Goal: Transaction & Acquisition: Purchase product/service

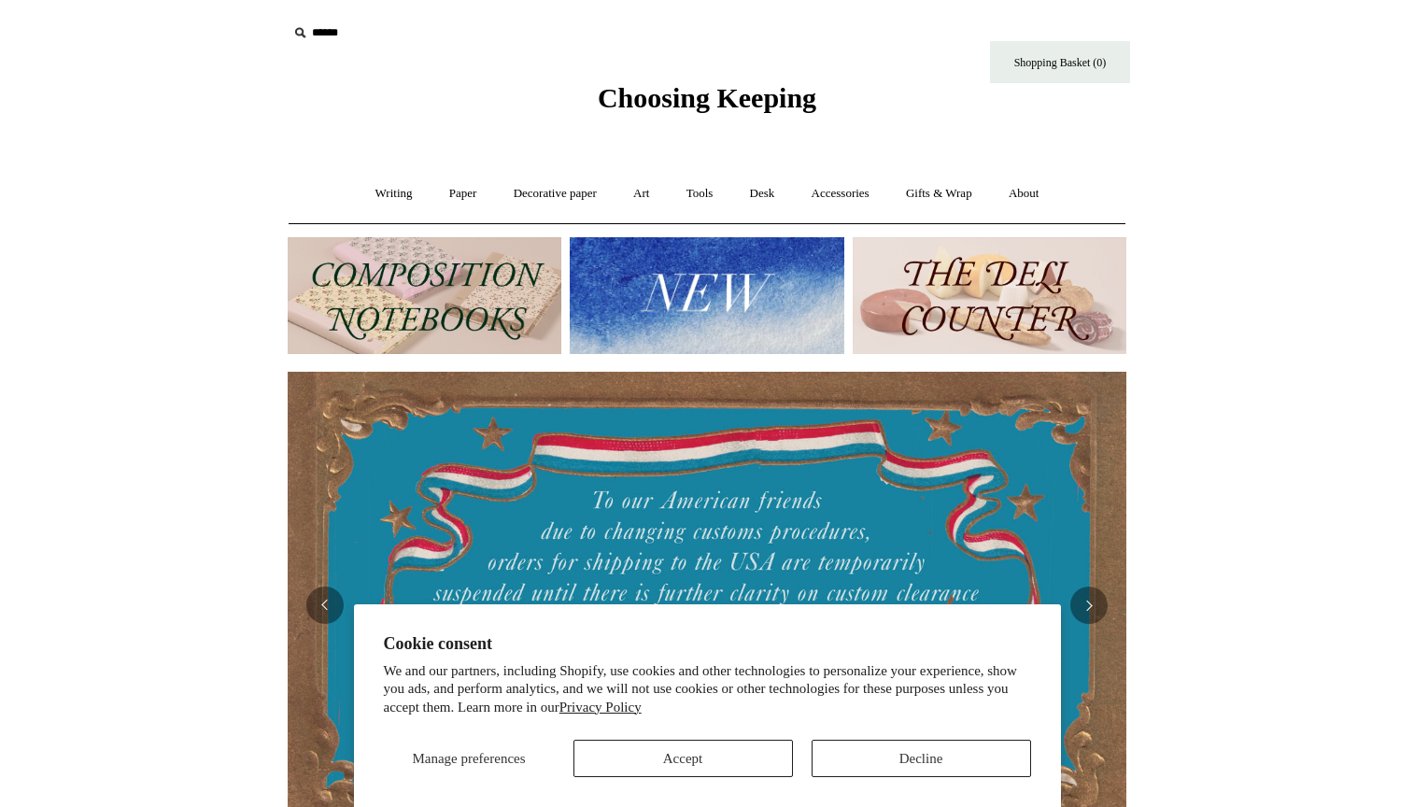
click at [707, 756] on button "Accept" at bounding box center [682, 758] width 219 height 37
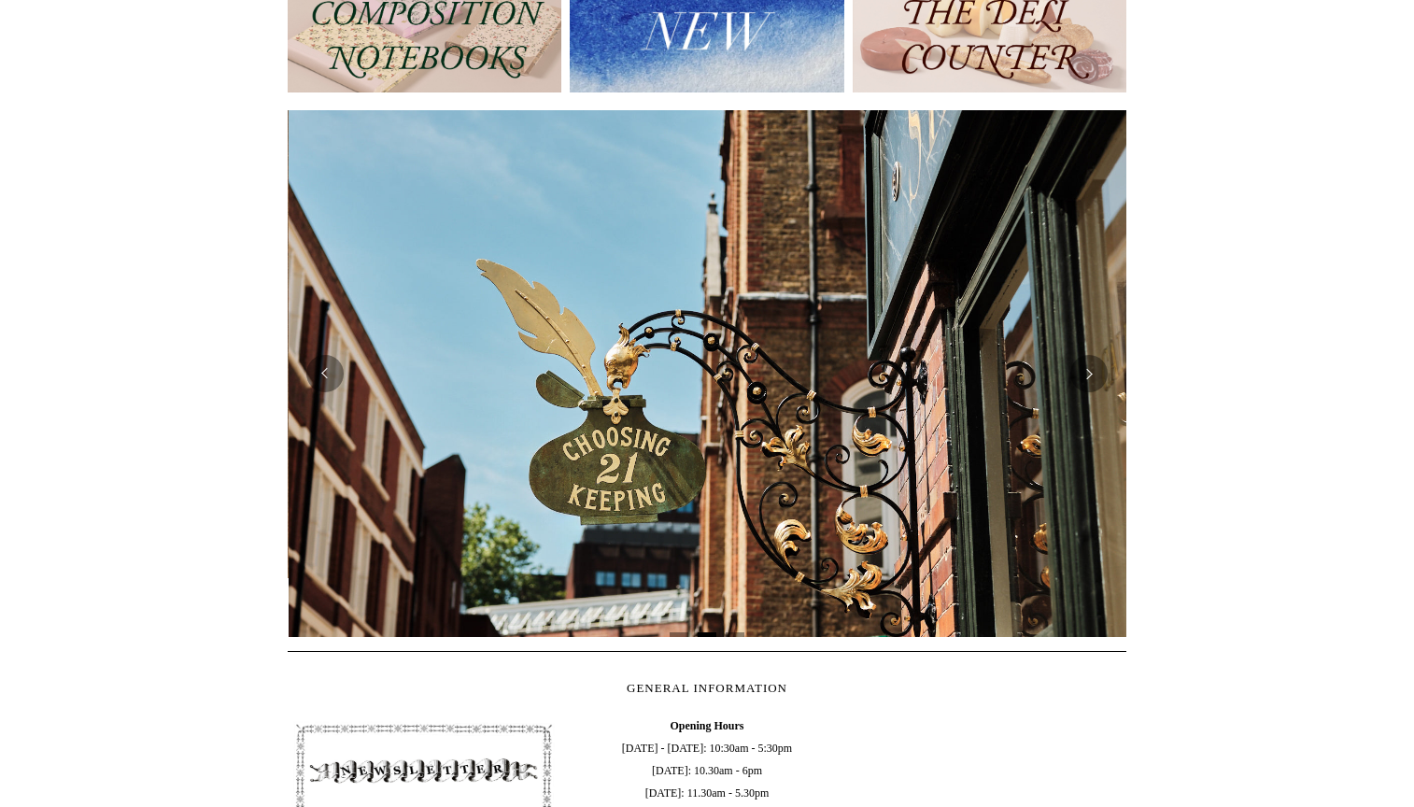
scroll to position [0, 839]
click at [1081, 379] on button "Next" at bounding box center [1088, 373] width 37 height 37
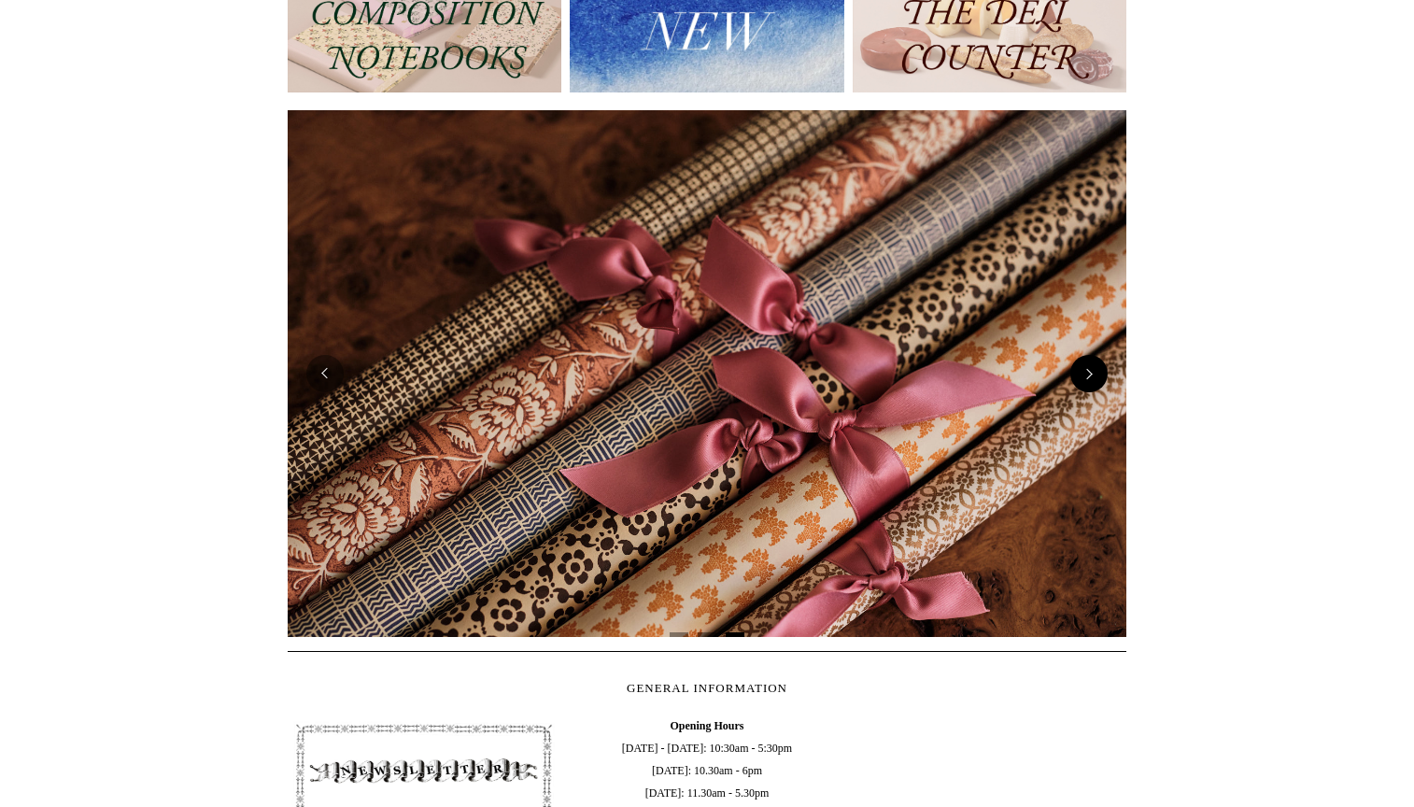
click at [1083, 377] on button "Next" at bounding box center [1088, 373] width 37 height 37
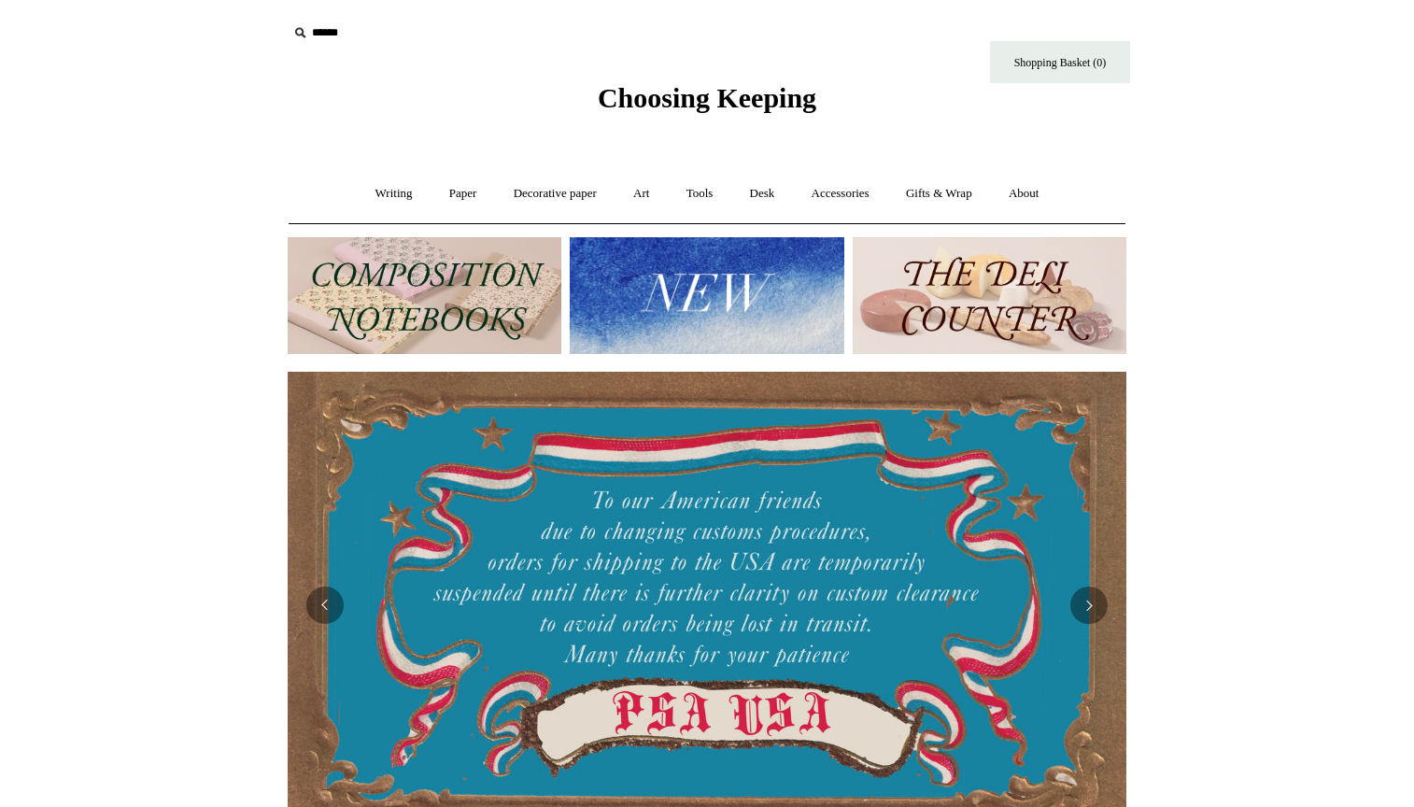
scroll to position [0, 0]
click at [711, 275] on img at bounding box center [707, 295] width 274 height 117
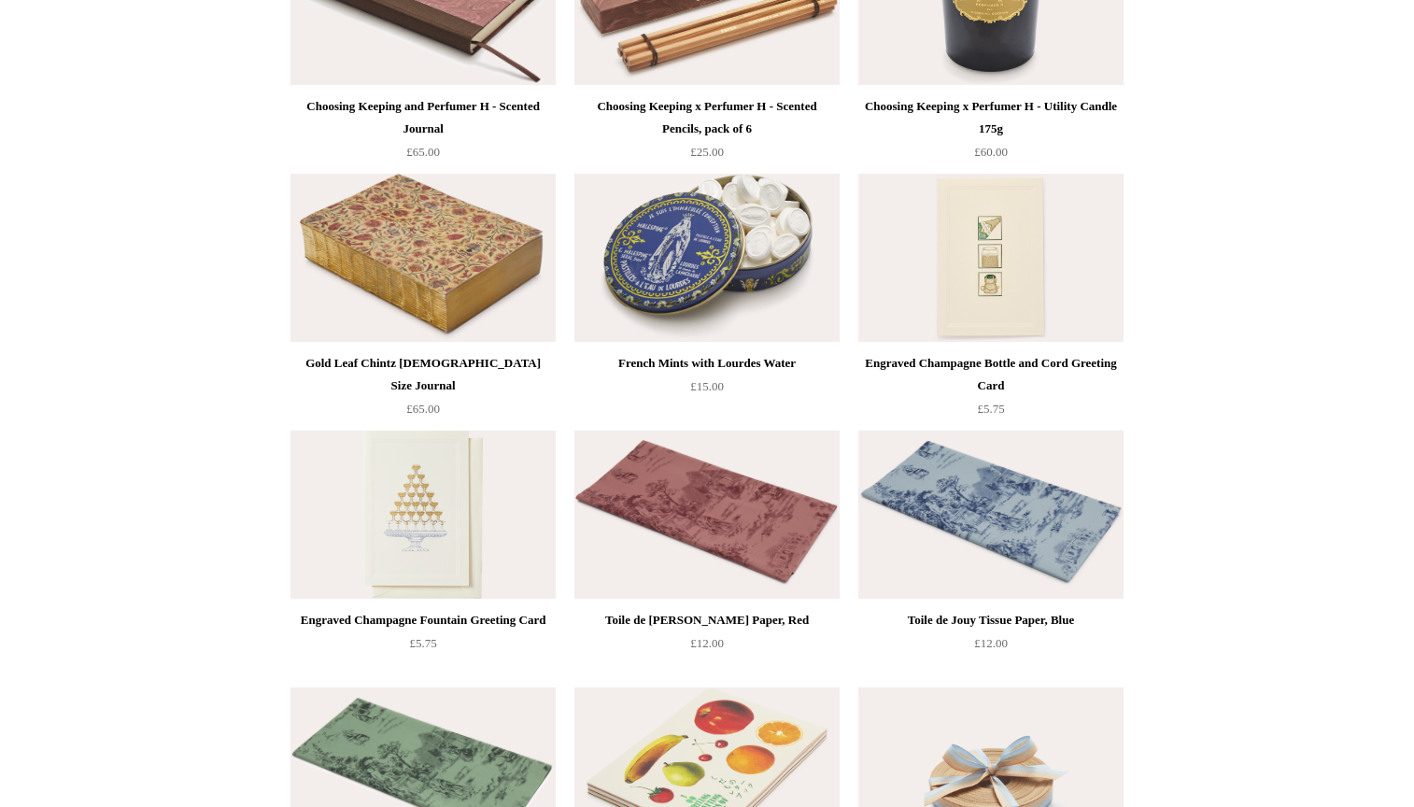
scroll to position [2383, 0]
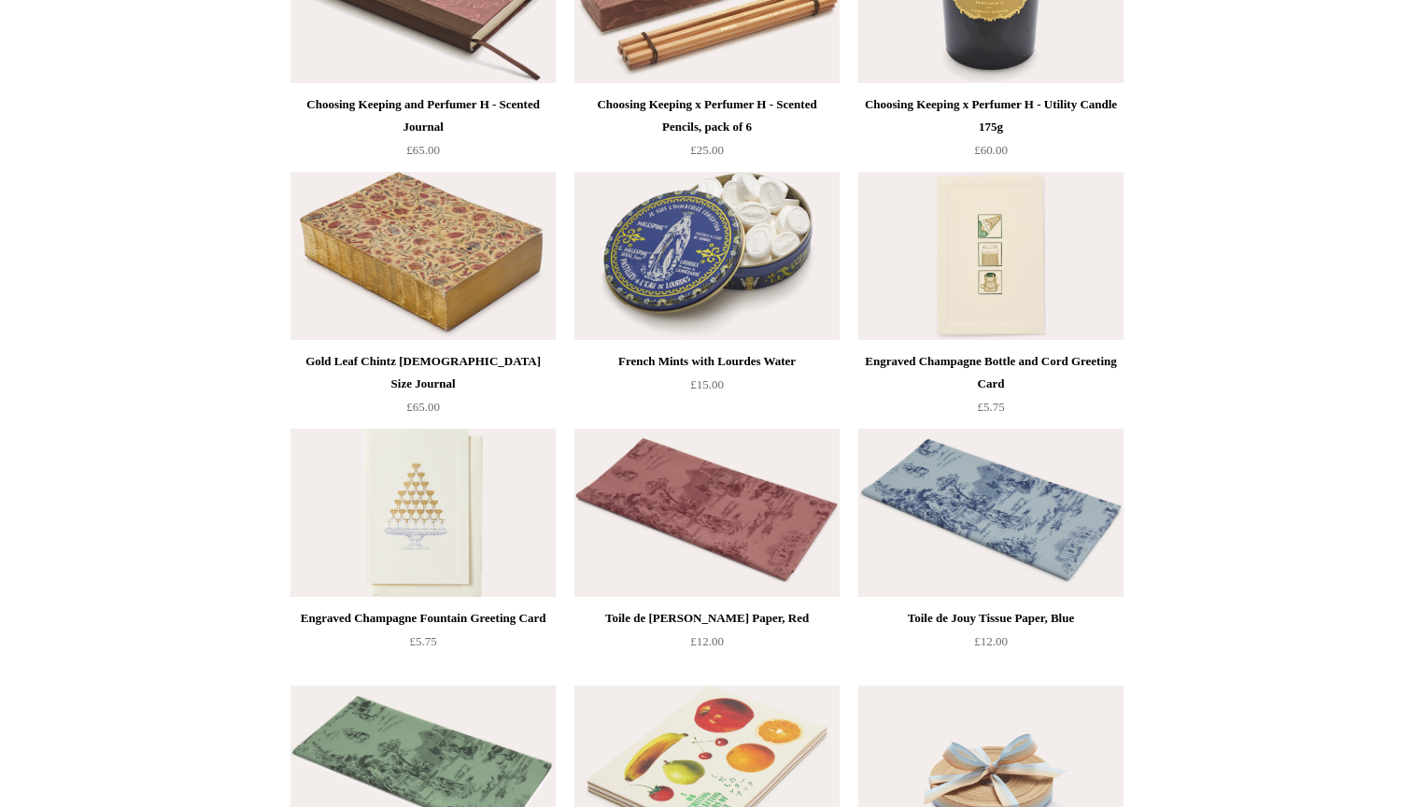
click at [439, 219] on img at bounding box center [422, 256] width 265 height 168
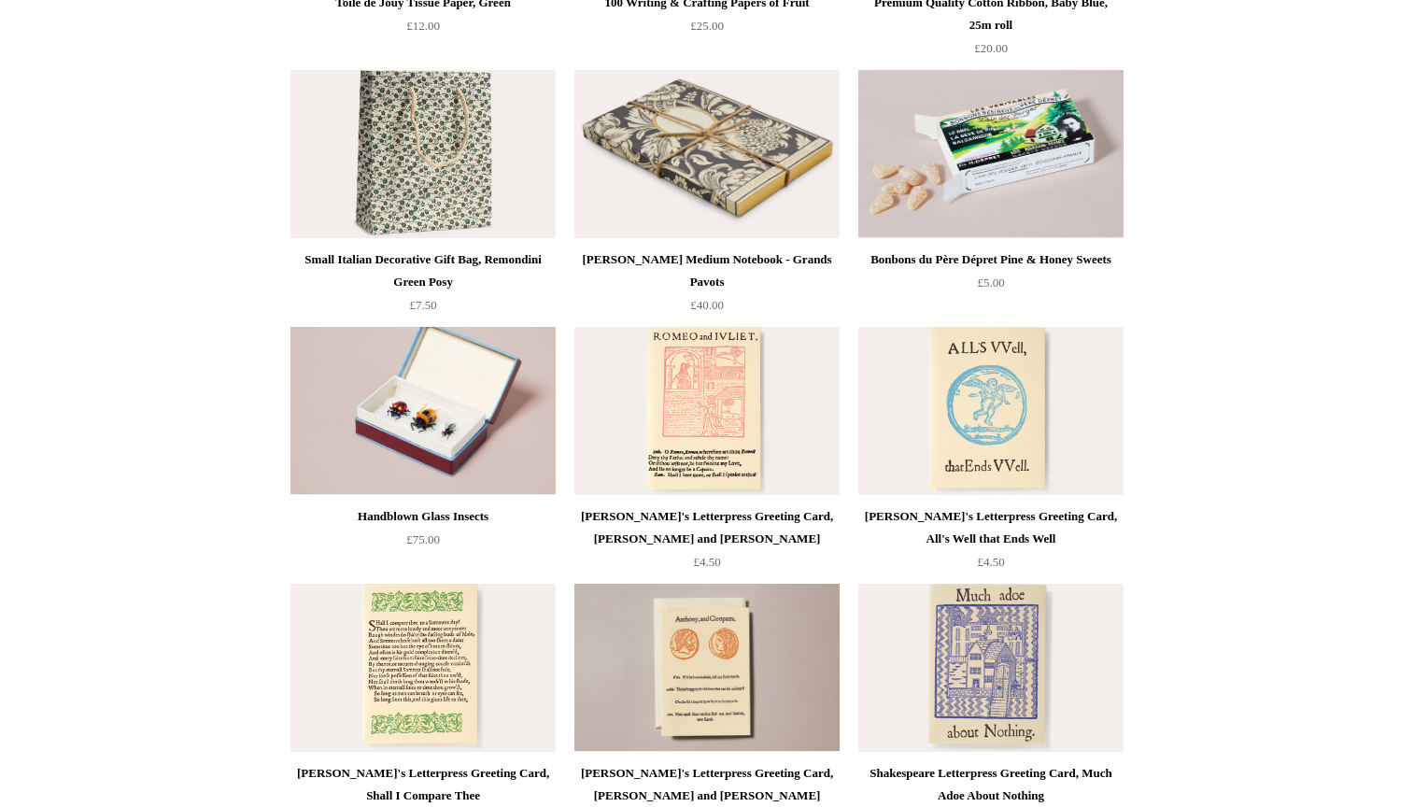
scroll to position [3256, 0]
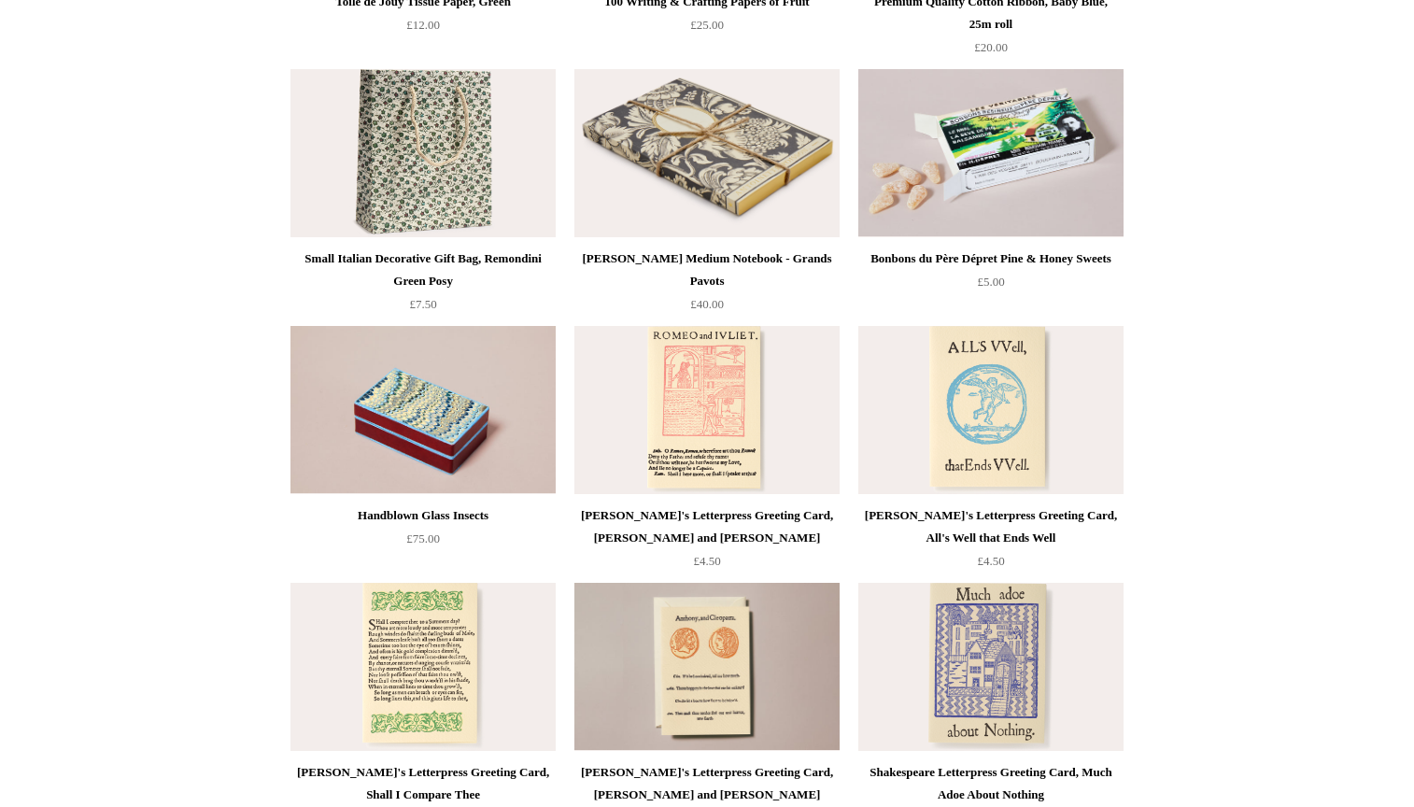
click at [364, 409] on img at bounding box center [422, 410] width 265 height 168
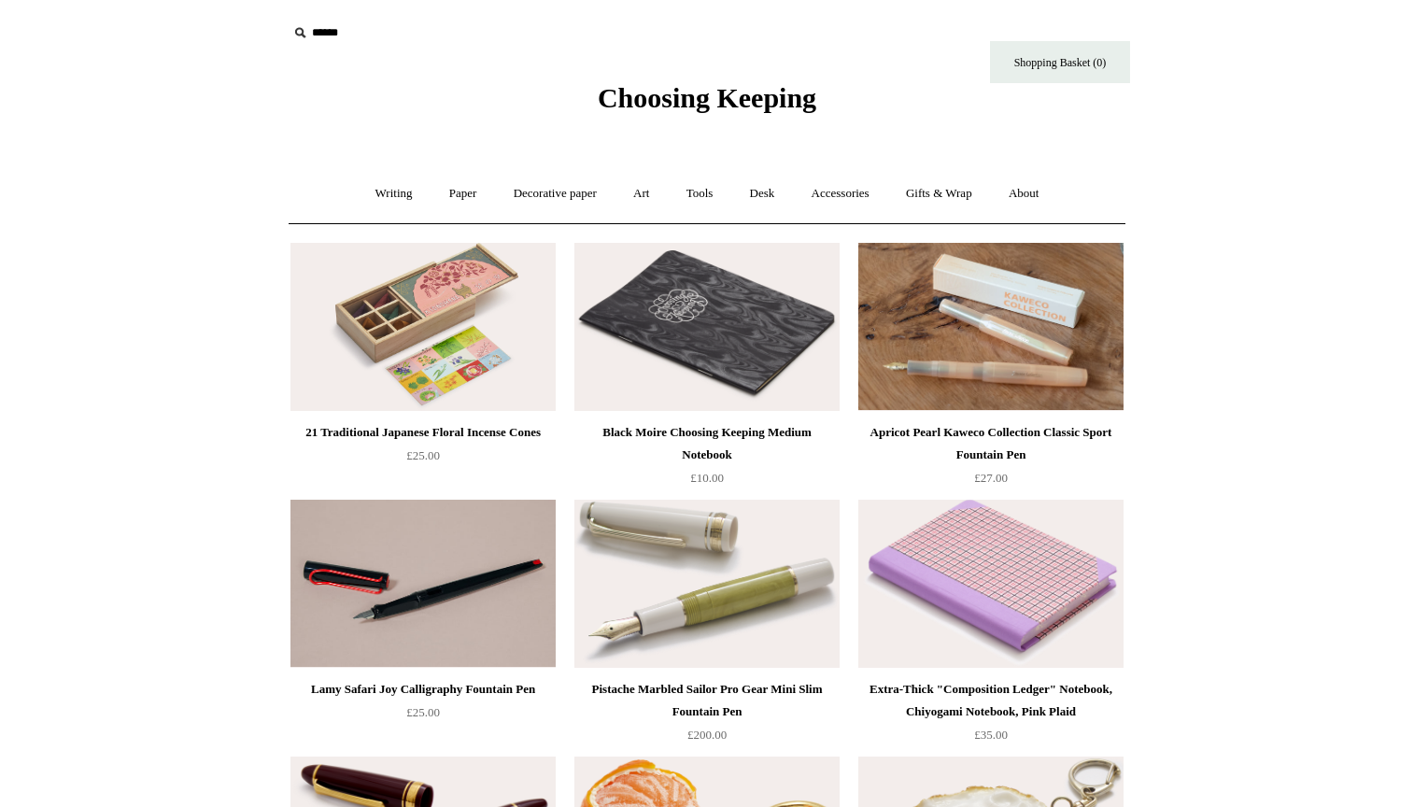
scroll to position [0, 0]
click at [547, 192] on link "Decorative paper +" at bounding box center [555, 193] width 117 height 49
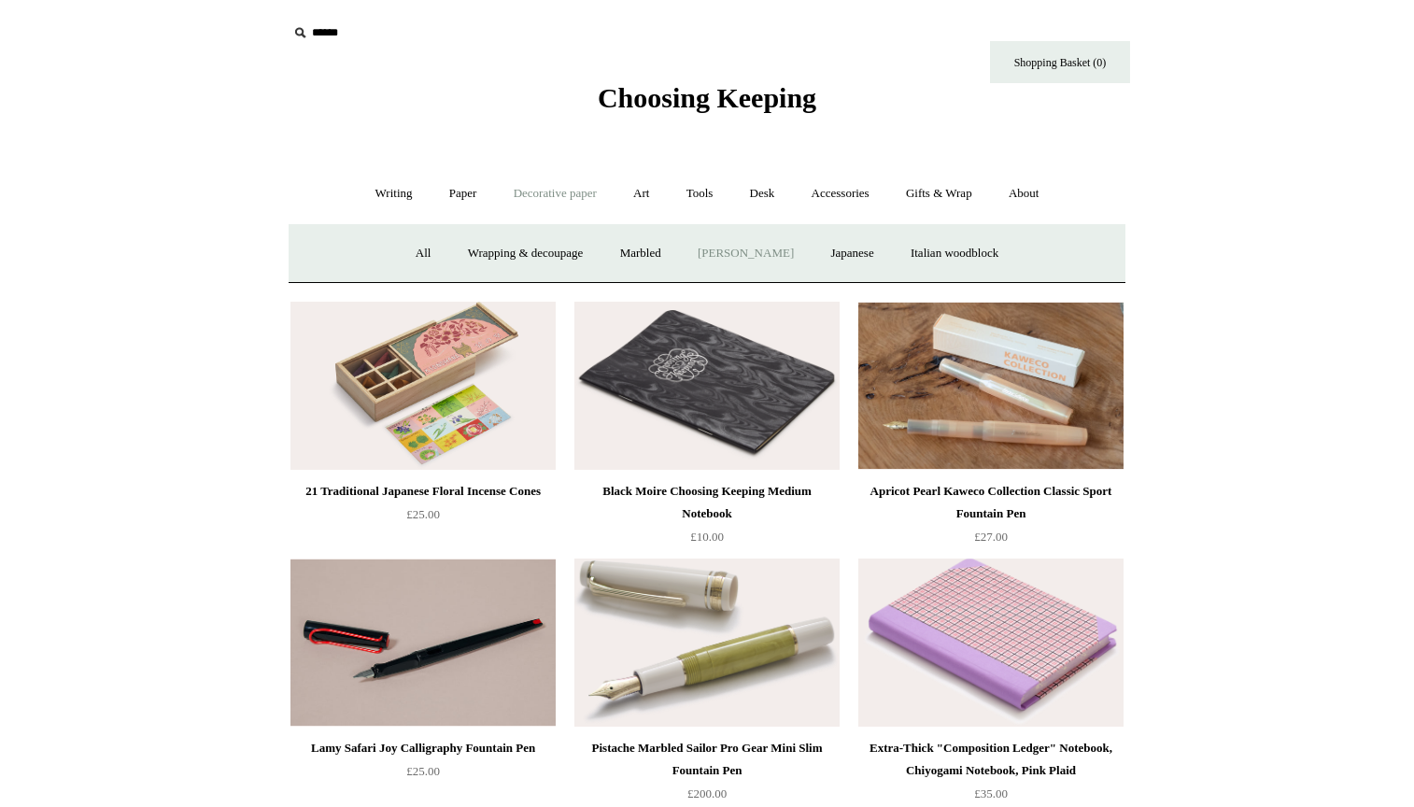
click at [722, 252] on link "[PERSON_NAME]" at bounding box center [746, 253] width 130 height 49
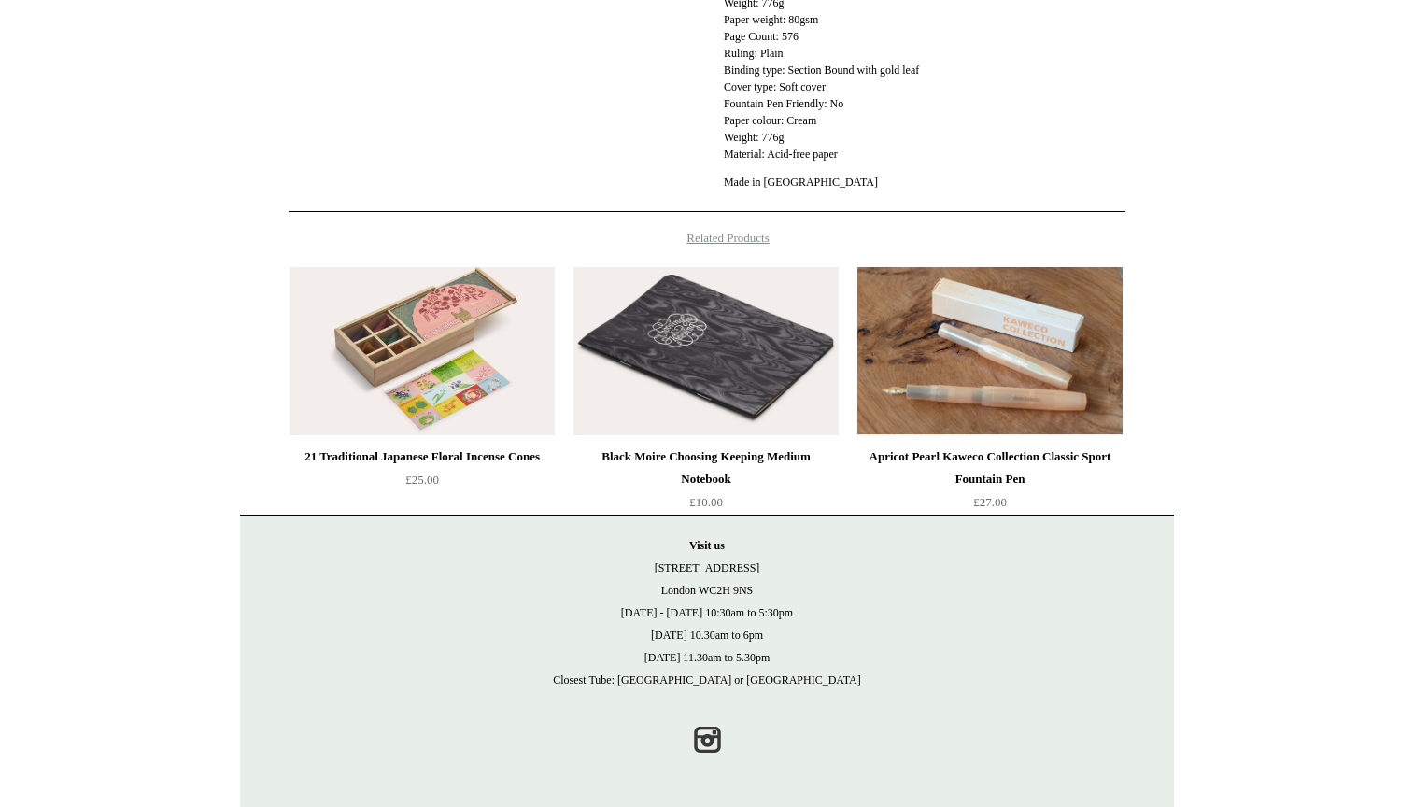
scroll to position [738, 0]
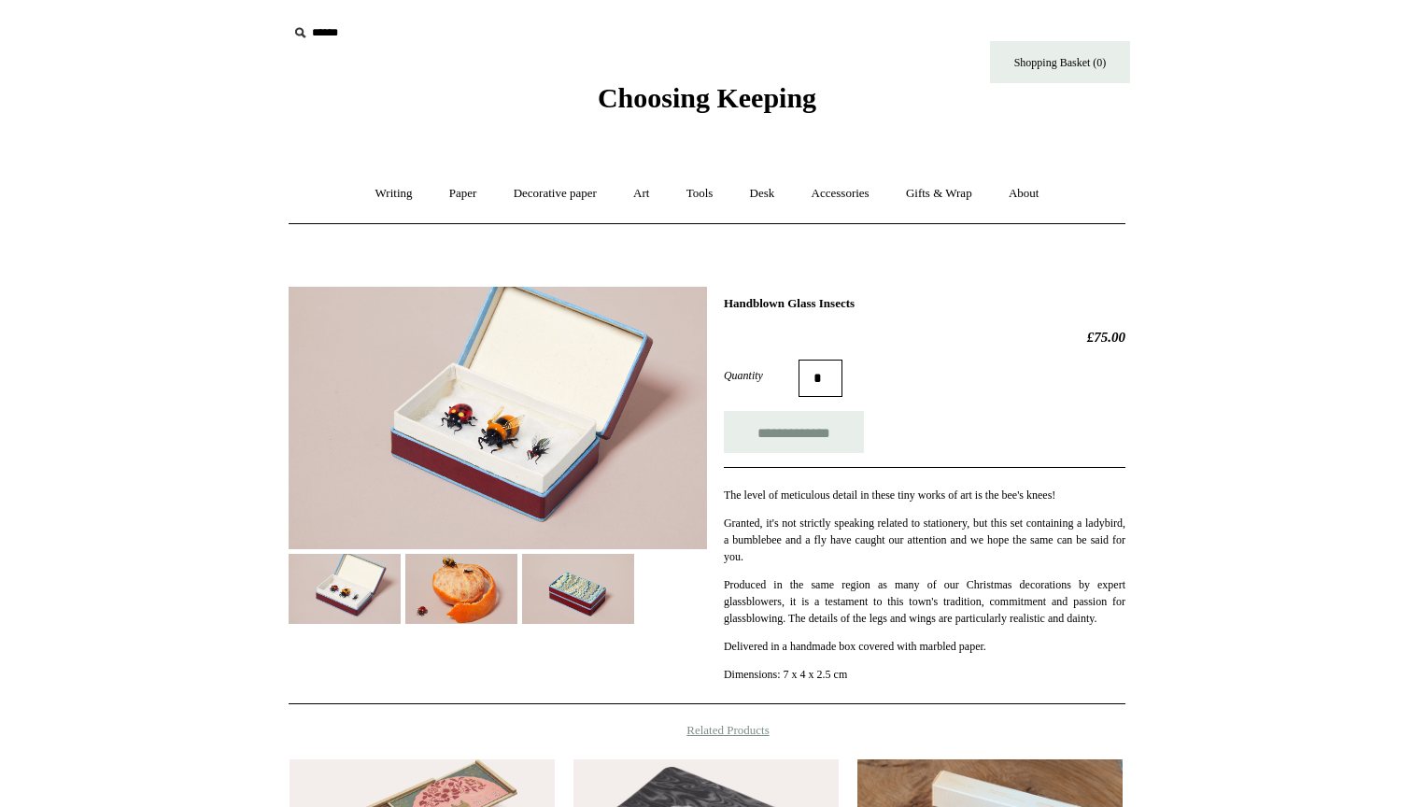
click at [490, 587] on img at bounding box center [461, 589] width 112 height 70
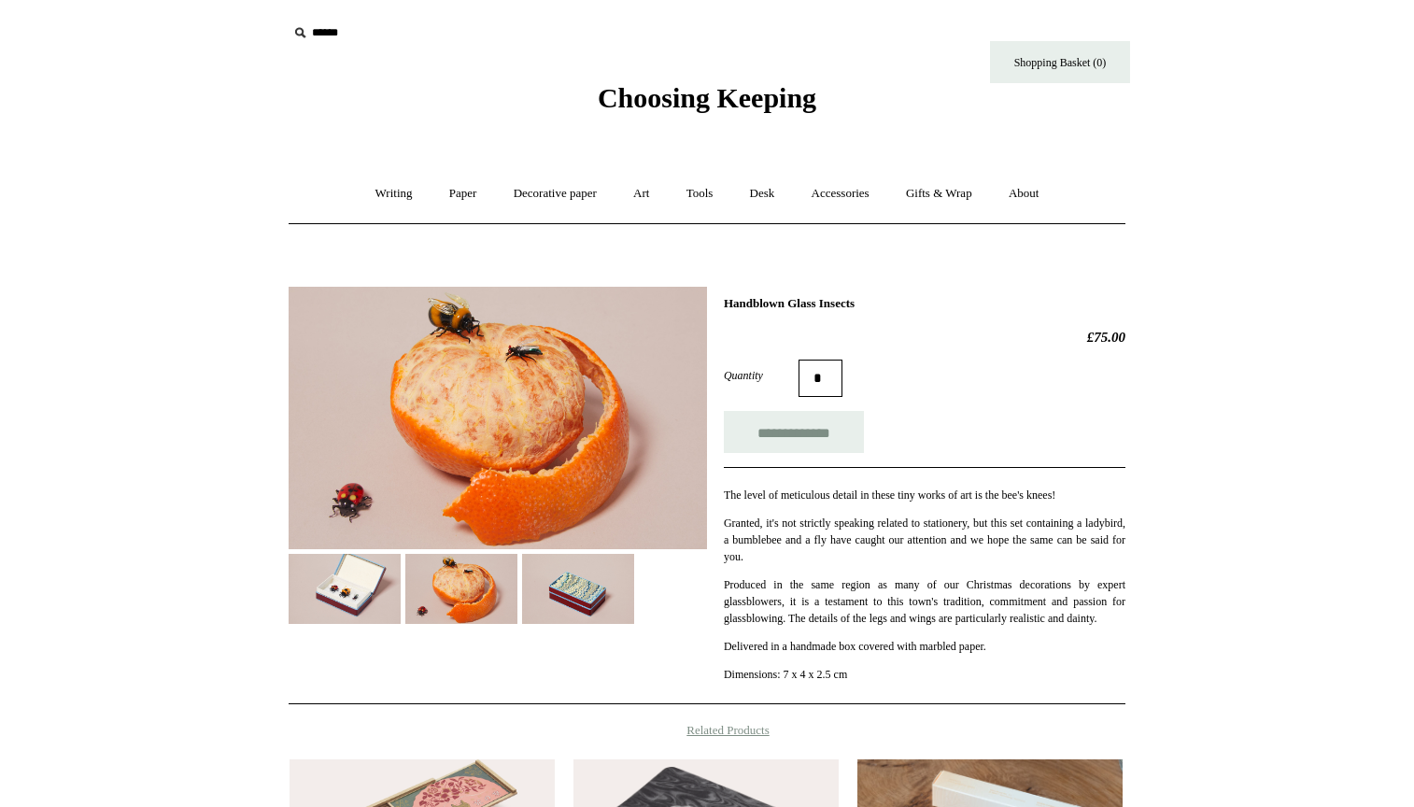
click at [599, 584] on img at bounding box center [578, 589] width 112 height 70
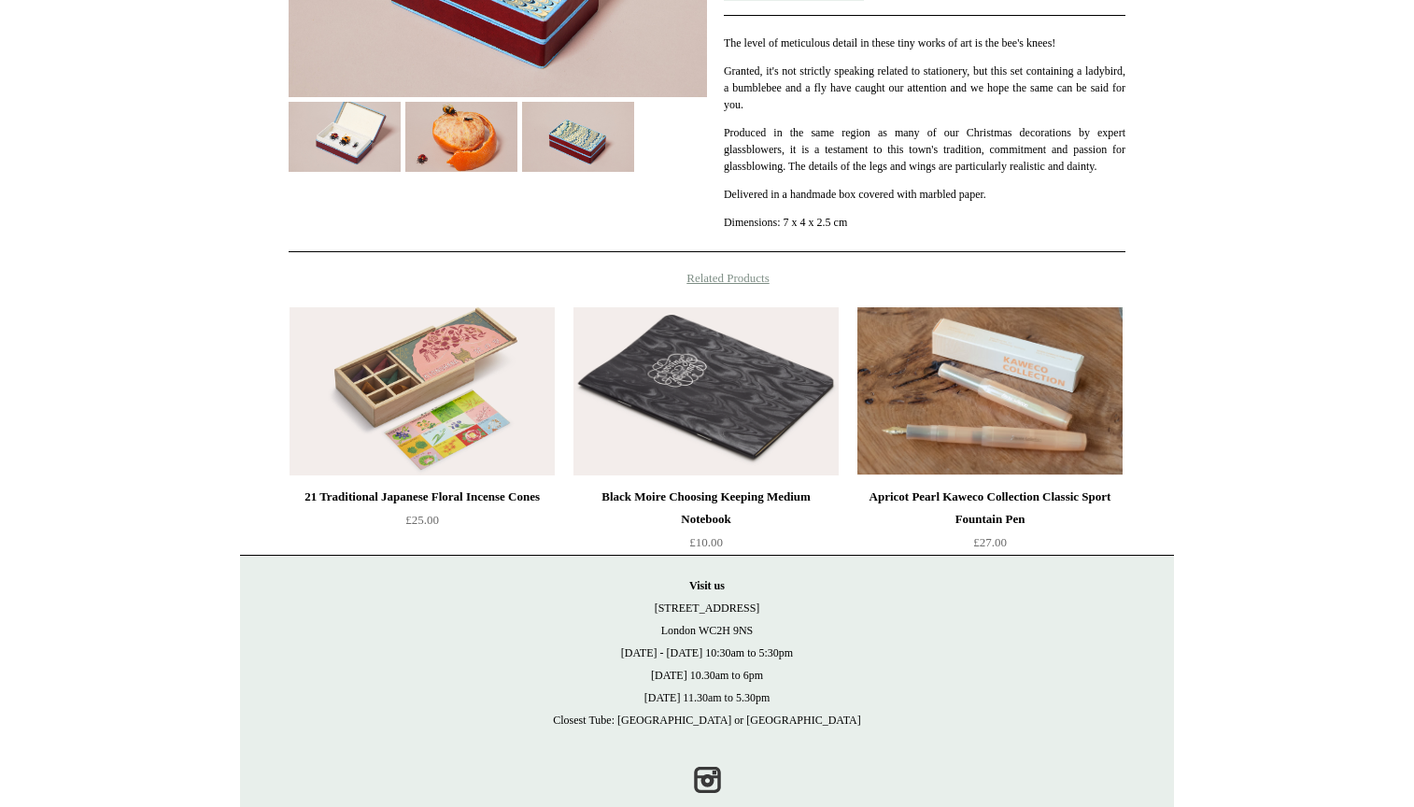
scroll to position [457, 0]
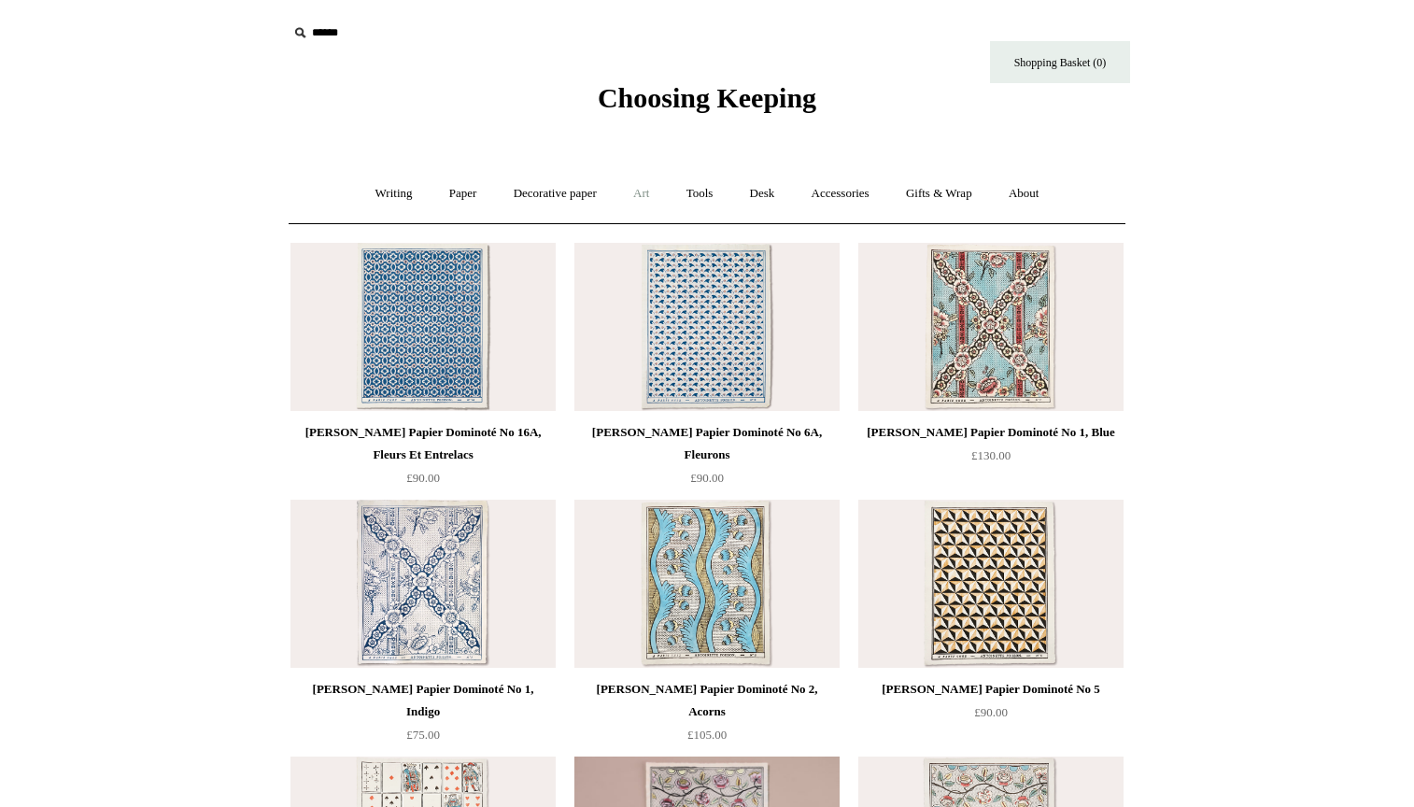
click at [640, 194] on link "Art +" at bounding box center [640, 193] width 49 height 49
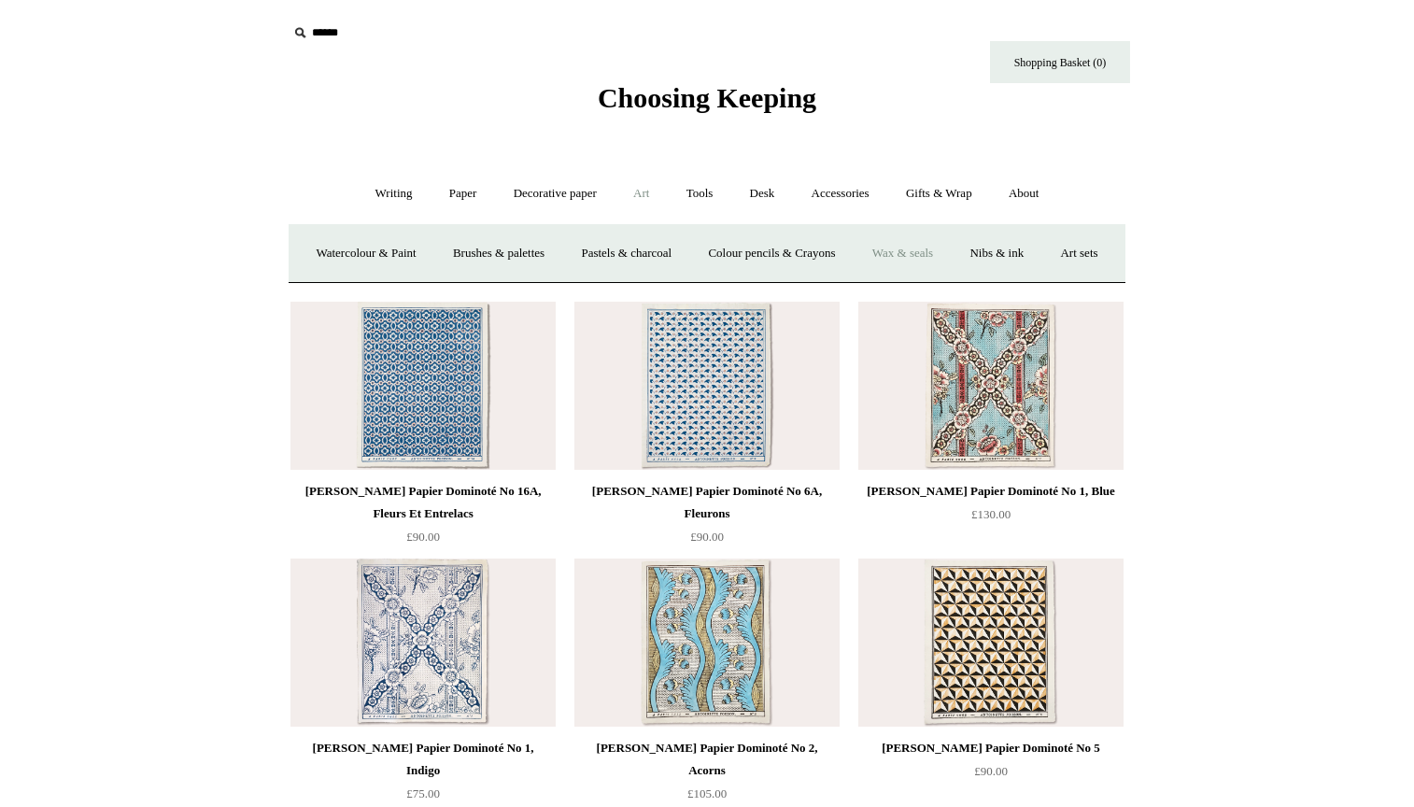
click at [937, 246] on link "Wax & seals" at bounding box center [903, 253] width 94 height 49
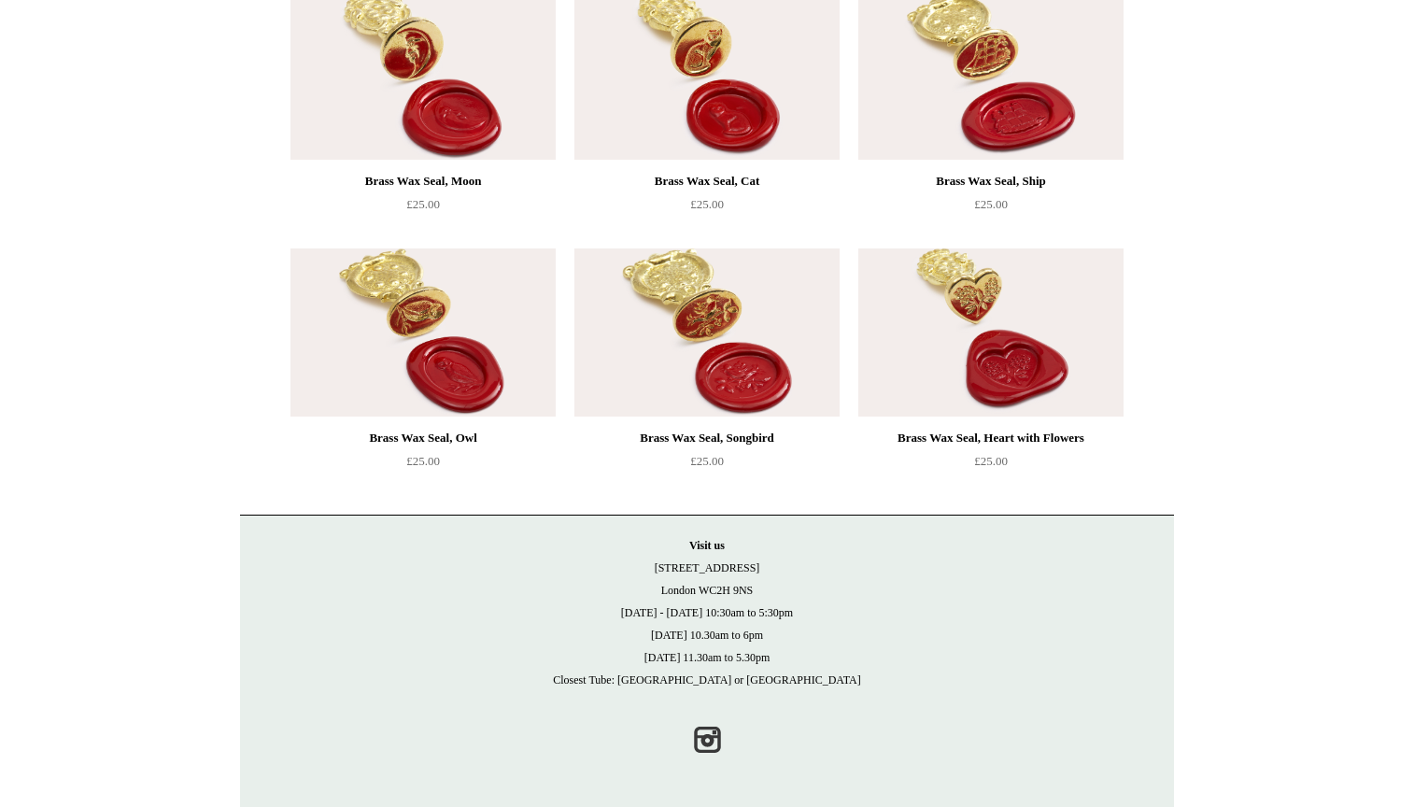
scroll to position [1534, 0]
click at [1066, 325] on img at bounding box center [990, 333] width 265 height 168
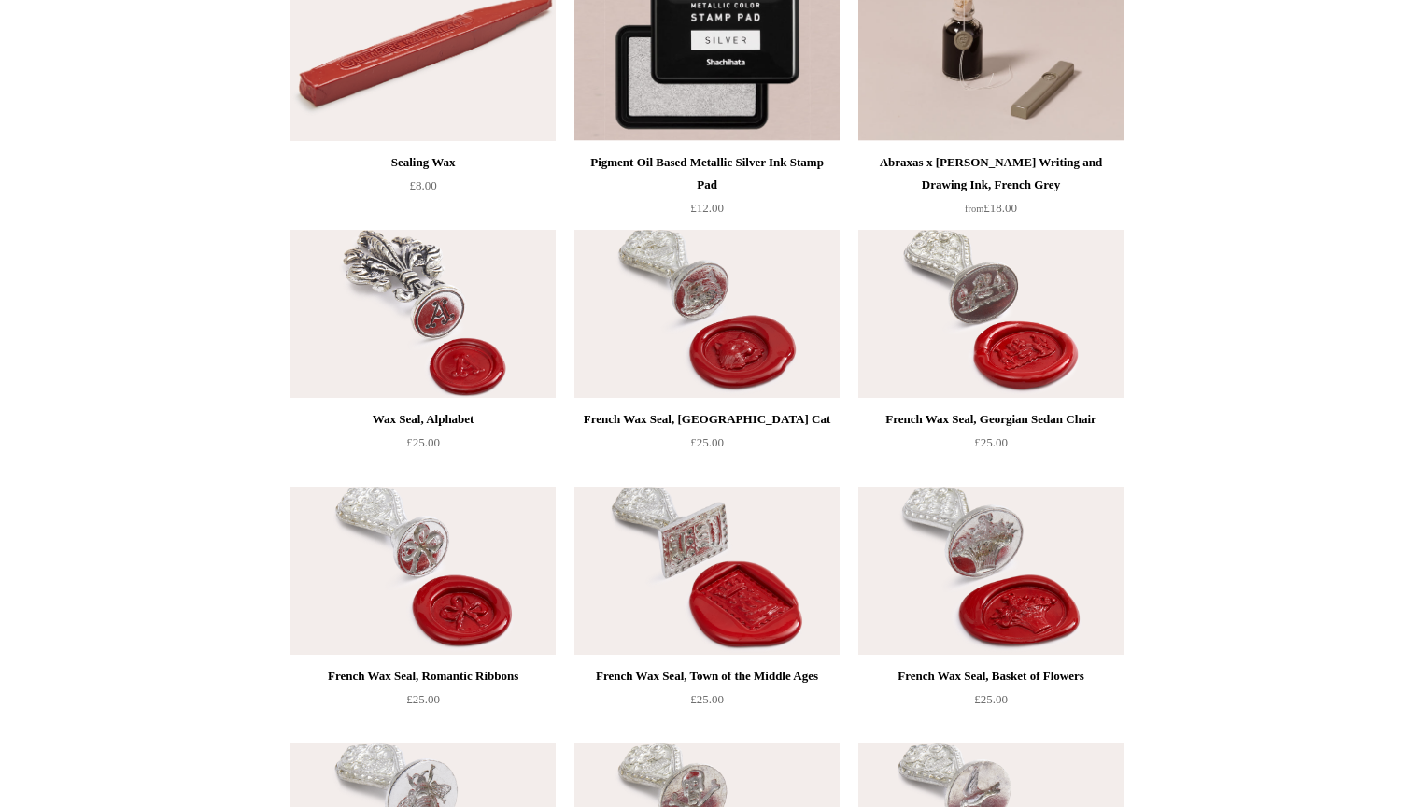
scroll to position [295, 0]
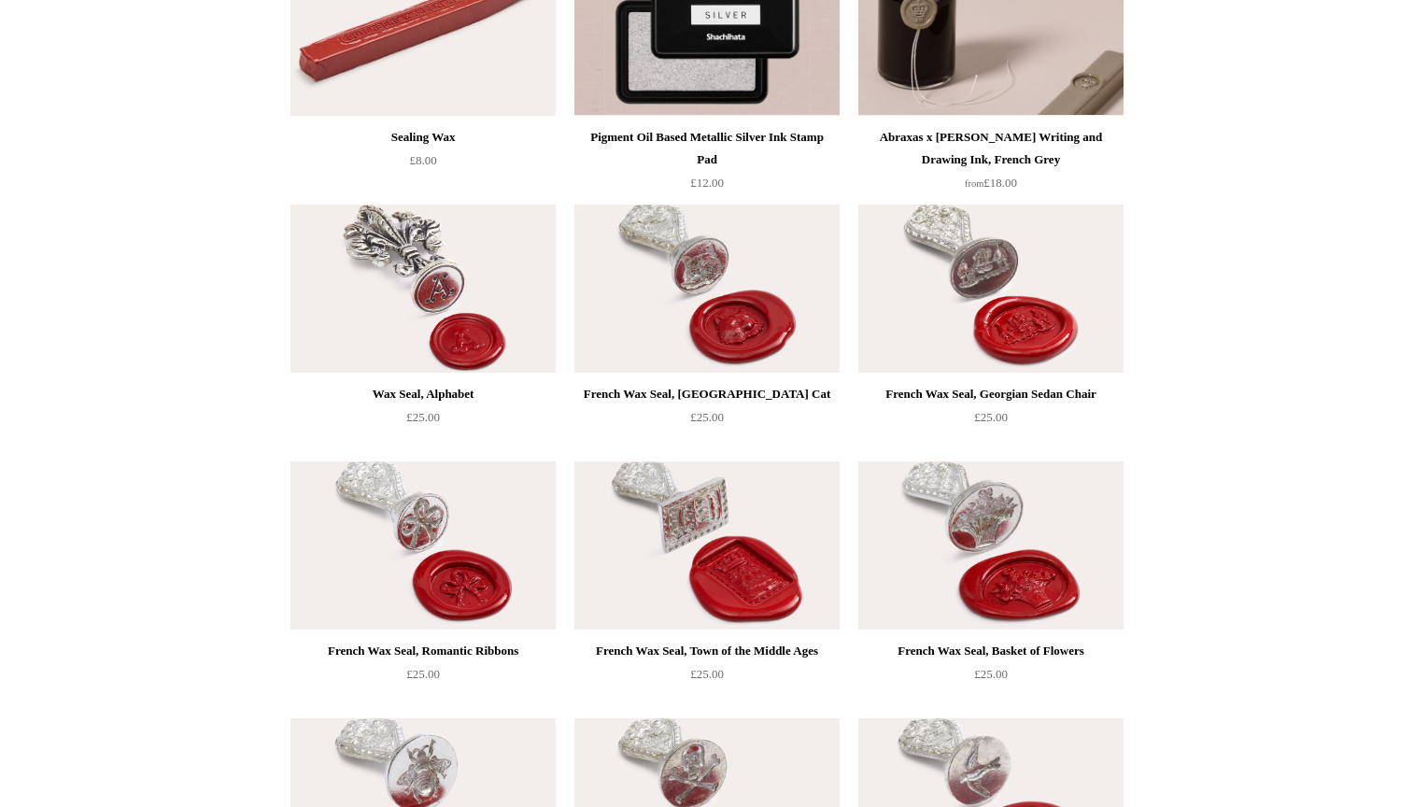
click at [1011, 56] on img at bounding box center [990, 32] width 265 height 168
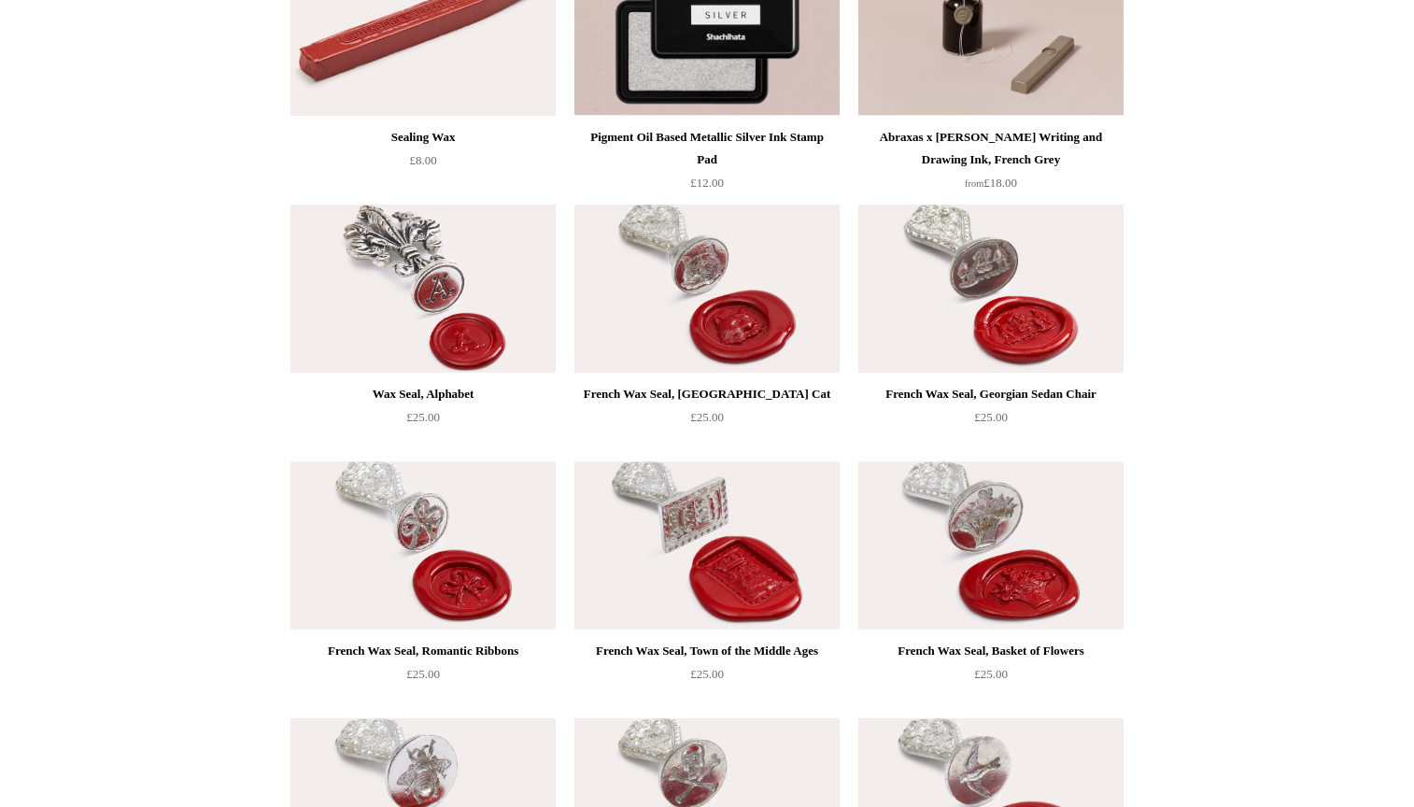
click at [1039, 556] on img at bounding box center [990, 545] width 265 height 168
click at [1061, 338] on img at bounding box center [990, 289] width 265 height 168
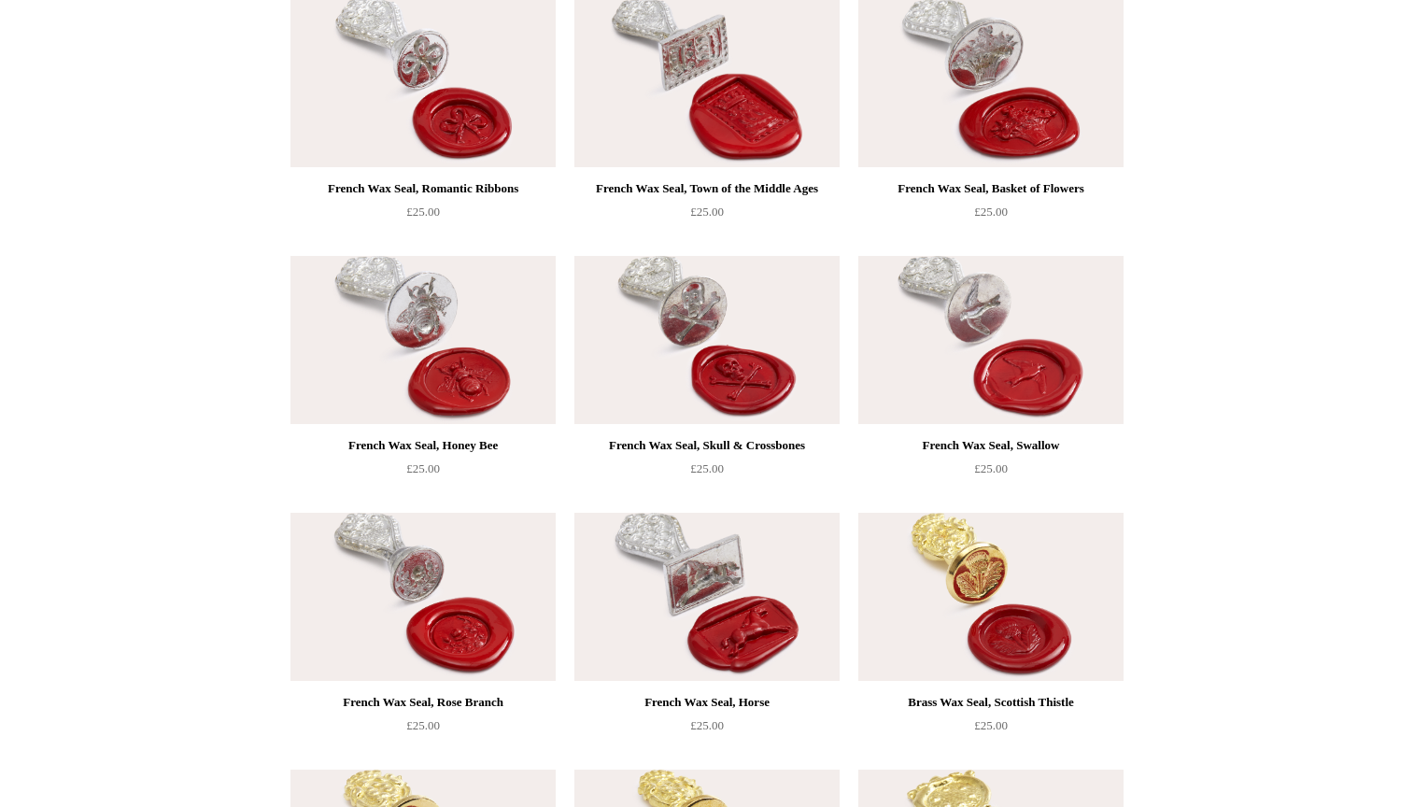
scroll to position [857, 0]
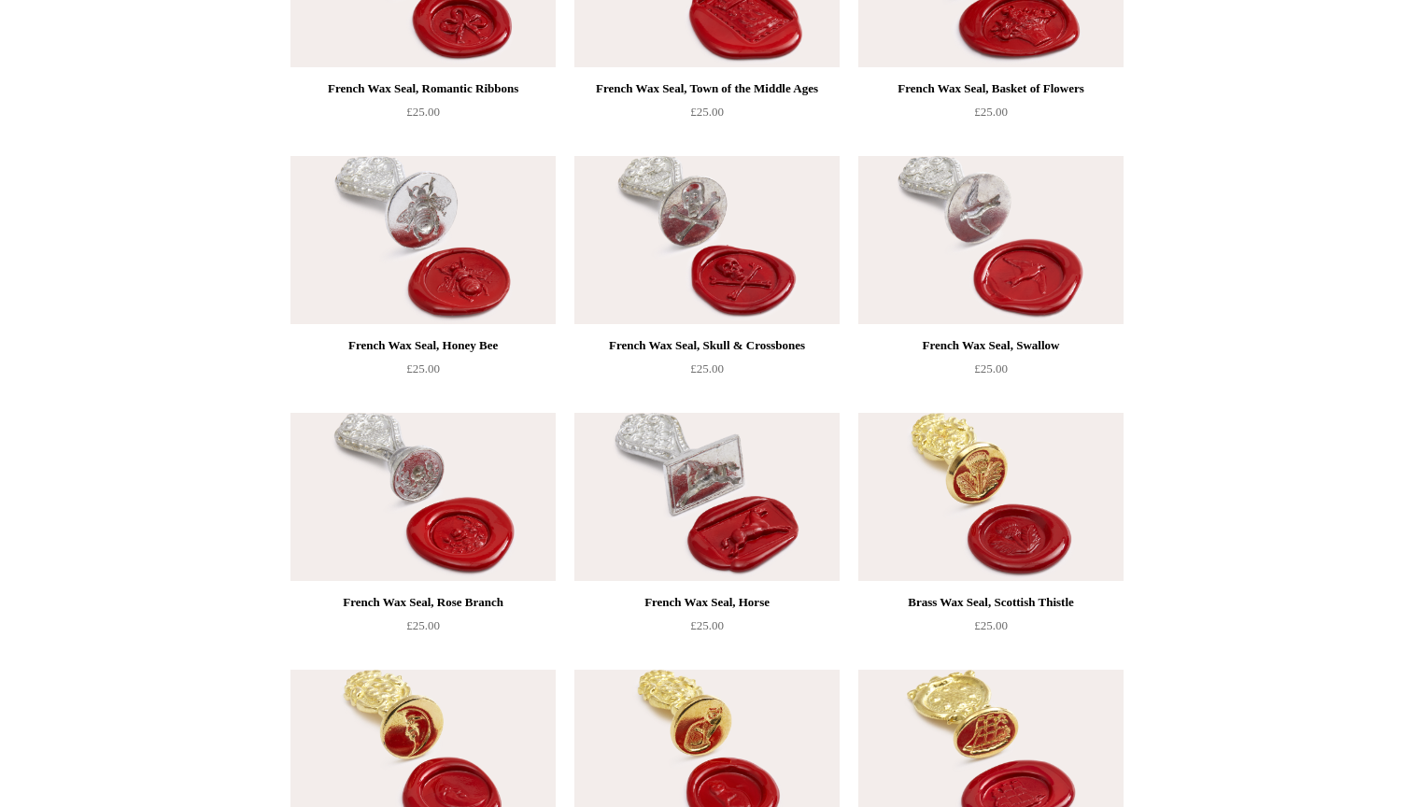
click at [1010, 227] on img at bounding box center [990, 240] width 265 height 168
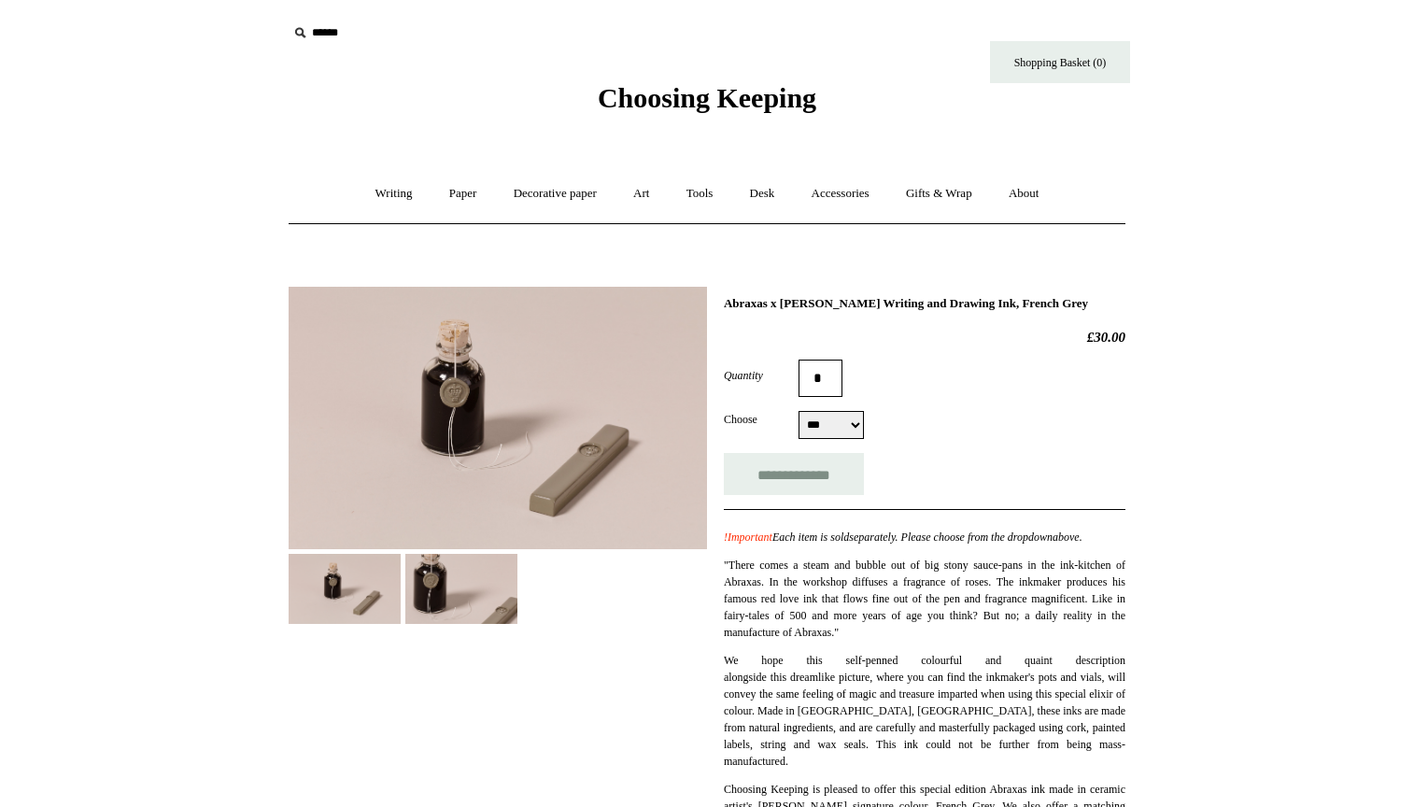
click at [449, 578] on img at bounding box center [461, 589] width 112 height 70
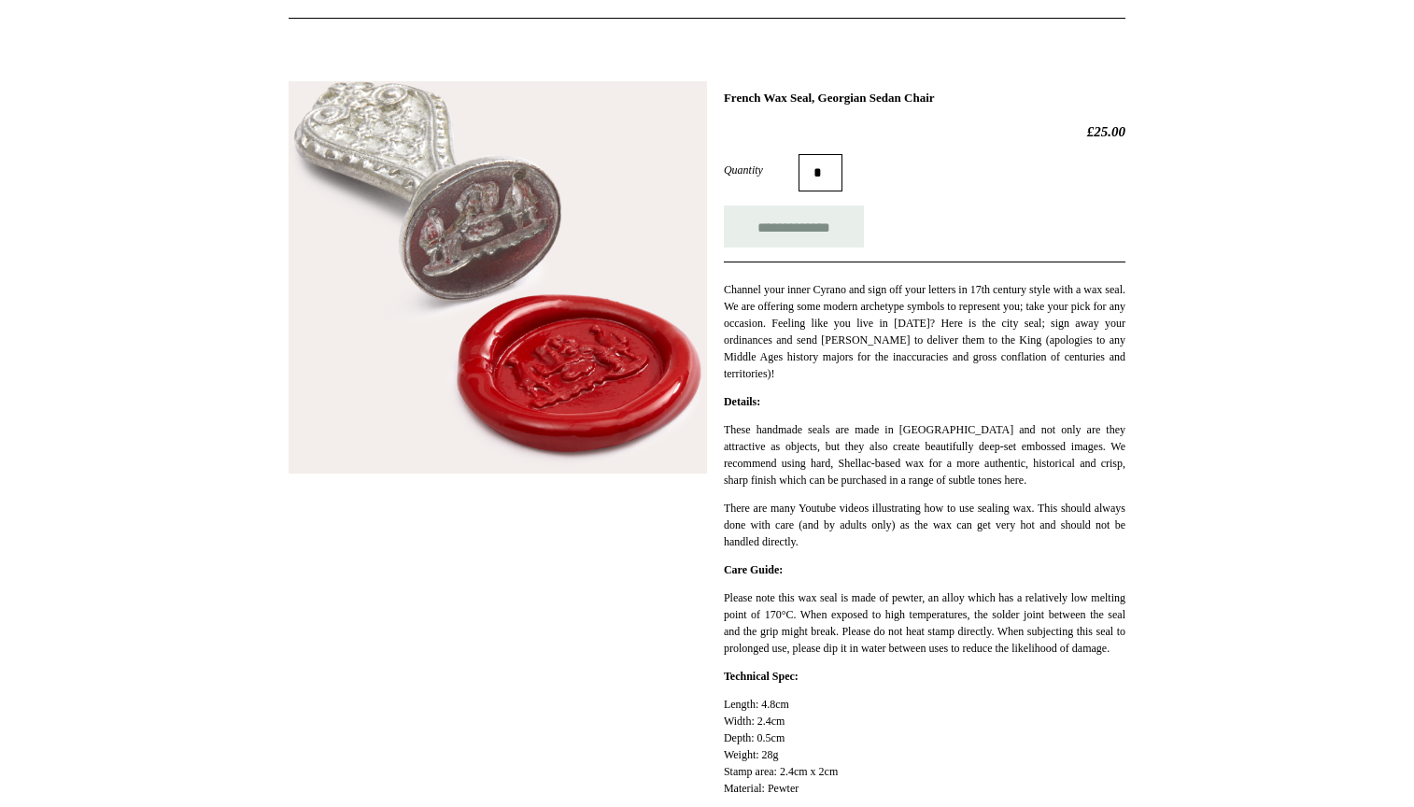
scroll to position [269, 0]
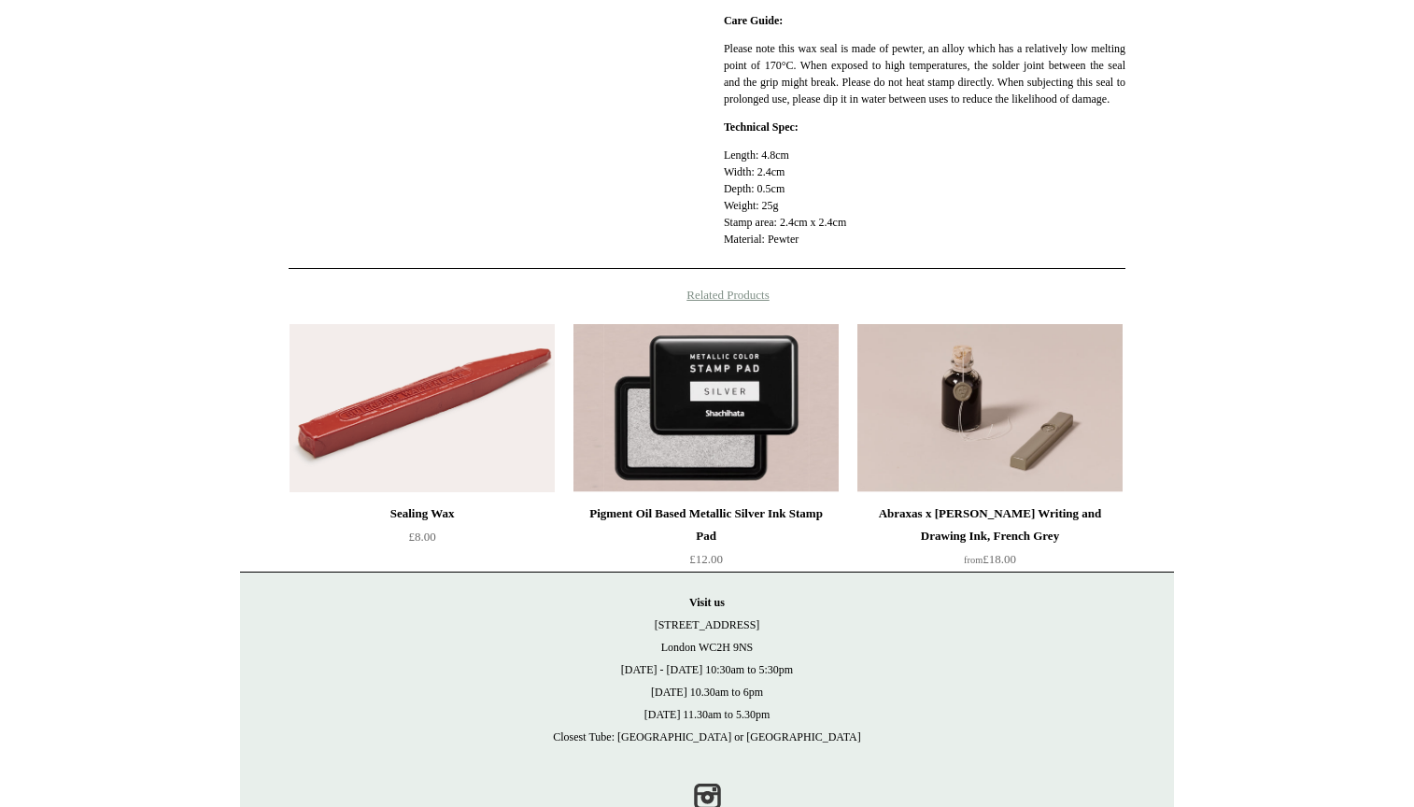
scroll to position [757, 0]
